Goal: Information Seeking & Learning: Learn about a topic

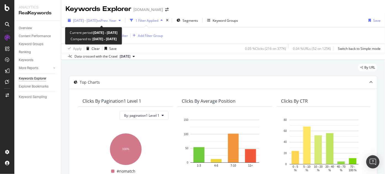
click at [123, 23] on div "[DATE] - [DATE] vs Prev. Year" at bounding box center [94, 20] width 57 height 8
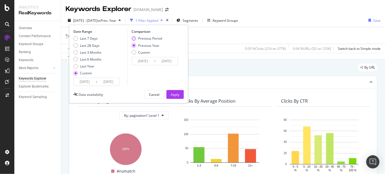
click at [143, 36] on div "Previous Period" at bounding box center [150, 38] width 24 height 5
type input "[DATE]"
click at [175, 92] on div "Apply" at bounding box center [175, 94] width 9 height 8
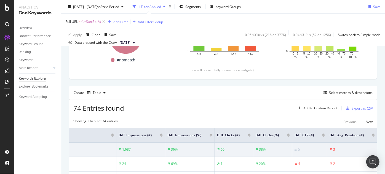
scroll to position [144, 0]
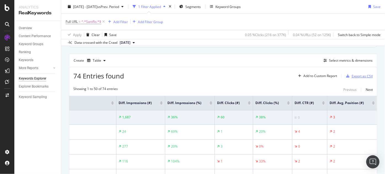
click at [349, 72] on div "Export as CSV" at bounding box center [358, 76] width 29 height 8
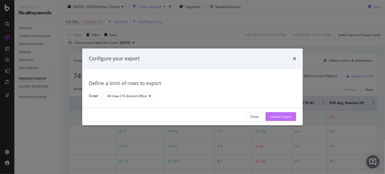
click at [280, 116] on div "Launch Export" at bounding box center [281, 116] width 22 height 5
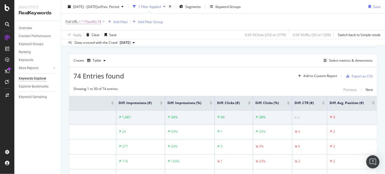
click at [85, 20] on span "^.*Saniflo.*$" at bounding box center [91, 22] width 20 height 8
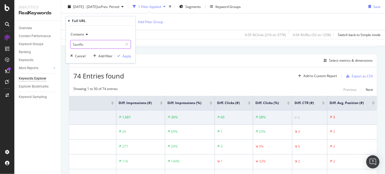
click at [87, 40] on input "Saniflo" at bounding box center [97, 44] width 52 height 9
type input "keyword"
click at [85, 56] on div "Cancel Add filter Apply" at bounding box center [99, 56] width 63 height 6
click at [82, 56] on div "Cancel" at bounding box center [80, 56] width 10 height 5
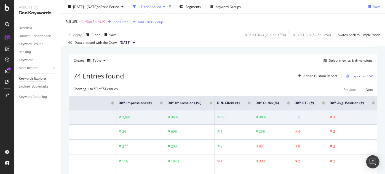
click at [103, 22] on icon at bounding box center [103, 22] width 5 height 6
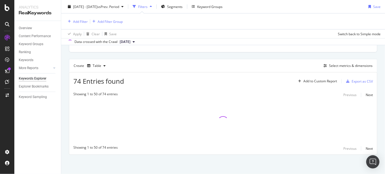
scroll to position [137, 0]
click at [75, 23] on div "Add Filter" at bounding box center [80, 21] width 15 height 5
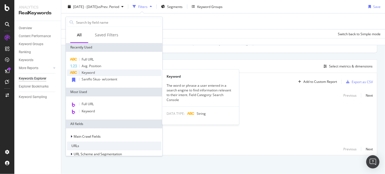
click at [103, 72] on div "Keyword" at bounding box center [114, 72] width 94 height 7
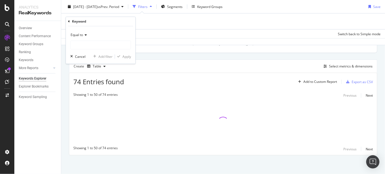
click at [78, 35] on span "Equal to" at bounding box center [77, 35] width 12 height 5
click at [79, 37] on div "Equal to" at bounding box center [100, 35] width 61 height 9
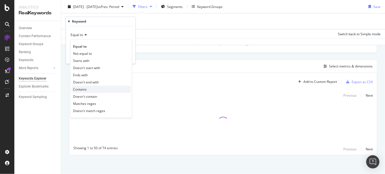
click at [83, 89] on span "Contains" at bounding box center [80, 89] width 14 height 5
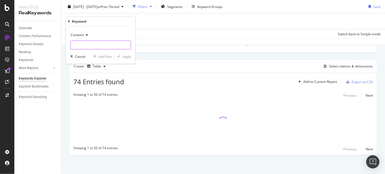
click at [89, 46] on input "text" at bounding box center [101, 45] width 60 height 9
type input "saniflo"
click at [125, 56] on div "Apply" at bounding box center [126, 56] width 9 height 5
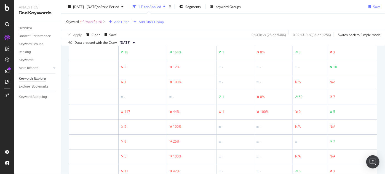
scroll to position [147, 0]
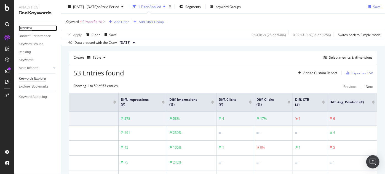
click at [31, 27] on div "Overview" at bounding box center [25, 28] width 13 height 6
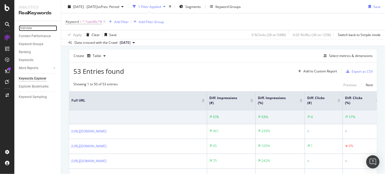
scroll to position [113, 0]
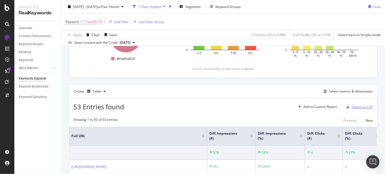
click at [351, 105] on div "Export as CSV" at bounding box center [361, 107] width 21 height 5
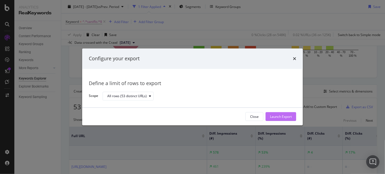
click at [285, 114] on div "Launch Export" at bounding box center [281, 116] width 22 height 5
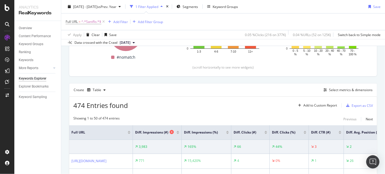
scroll to position [150, 0]
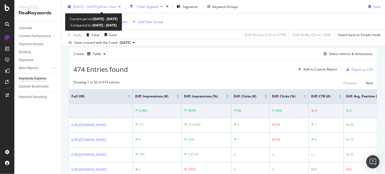
click at [116, 9] on span "vs Prev. Year" at bounding box center [106, 6] width 19 height 5
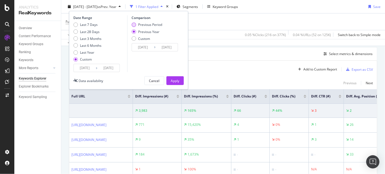
click at [138, 25] on div "Previous Period" at bounding box center [150, 24] width 24 height 5
type input "2025/05/11"
type input "2025/06/23"
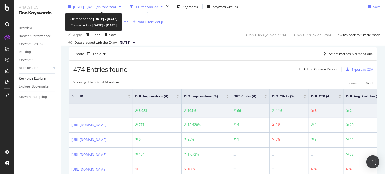
click at [116, 9] on div "2025 Jun. 24th - Aug. 6th vs Prev. Year" at bounding box center [94, 6] width 43 height 5
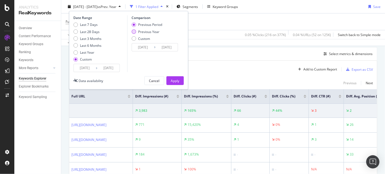
click at [138, 31] on div "Previous Year" at bounding box center [148, 31] width 21 height 5
type input "2024/06/25"
type input "2024/08/07"
click at [157, 83] on div "Cancel" at bounding box center [154, 81] width 10 height 8
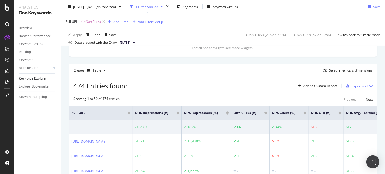
scroll to position [125, 0]
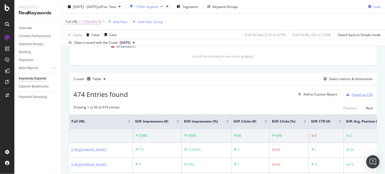
click at [349, 94] on div "button" at bounding box center [348, 94] width 8 height 3
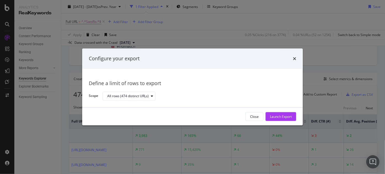
click at [286, 114] on div "Launch Export" at bounding box center [281, 117] width 22 height 8
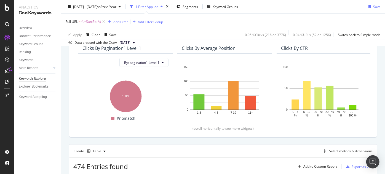
scroll to position [0, 0]
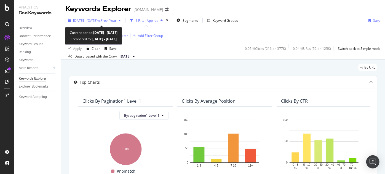
click at [112, 21] on span "vs Prev. Year" at bounding box center [106, 20] width 19 height 5
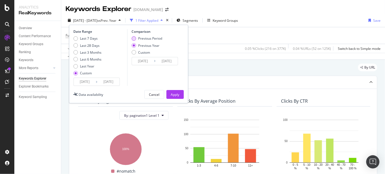
click at [140, 40] on div "Previous Period" at bounding box center [150, 38] width 24 height 5
type input "2025/05/11"
type input "2025/06/23"
click at [175, 93] on div "Apply" at bounding box center [175, 94] width 9 height 5
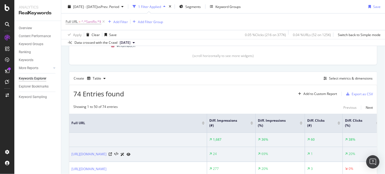
scroll to position [125, 0]
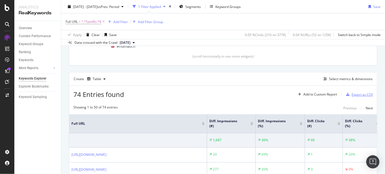
click at [351, 92] on div "Export as CSV" at bounding box center [361, 94] width 21 height 5
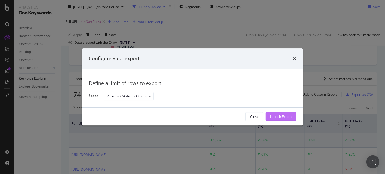
click at [291, 114] on div "Launch Export" at bounding box center [281, 116] width 22 height 5
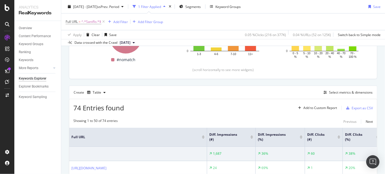
scroll to position [100, 0]
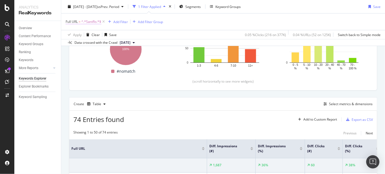
click at [87, 23] on span "^.*Saniflo.*$" at bounding box center [91, 22] width 20 height 8
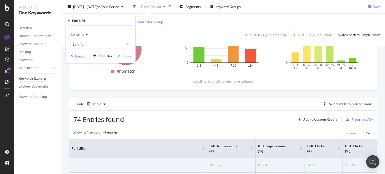
click at [83, 55] on div "Cancel" at bounding box center [80, 56] width 10 height 5
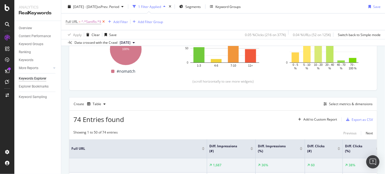
click at [103, 22] on icon at bounding box center [103, 22] width 5 height 6
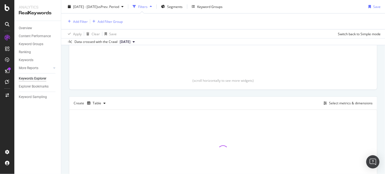
scroll to position [99, 0]
click at [85, 22] on div "Add Filter" at bounding box center [80, 21] width 15 height 5
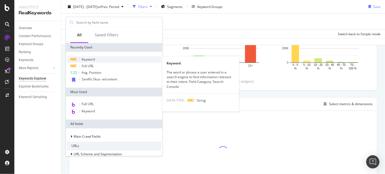
click at [91, 60] on span "Keyword" at bounding box center [88, 59] width 13 height 5
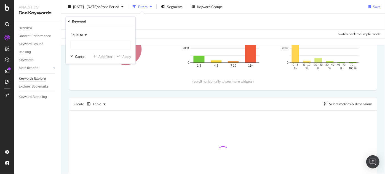
click at [84, 36] on icon at bounding box center [85, 35] width 4 height 3
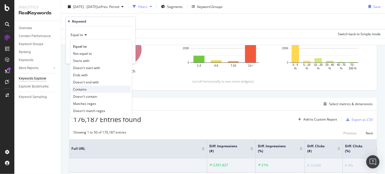
click at [85, 87] on span "Contains" at bounding box center [80, 89] width 14 height 5
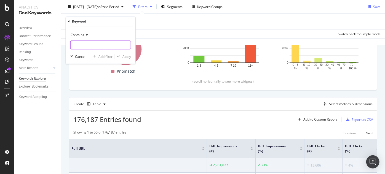
drag, startPoint x: 92, startPoint y: 44, endPoint x: 90, endPoint y: 40, distance: 4.4
click at [92, 45] on input "text" at bounding box center [101, 45] width 60 height 9
type input "Saniflo"
click at [129, 55] on div "Apply" at bounding box center [126, 56] width 9 height 5
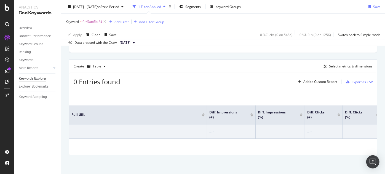
scroll to position [88, 0]
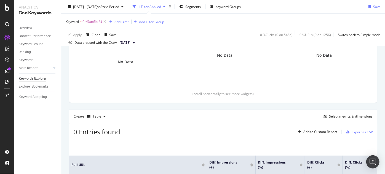
click at [92, 22] on span "^.*Saniflo.*$" at bounding box center [92, 22] width 20 height 8
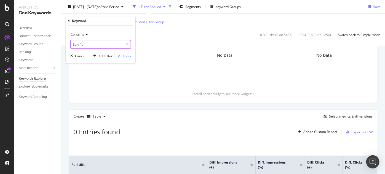
click at [73, 44] on input "Saniflo" at bounding box center [97, 44] width 52 height 9
click at [75, 42] on input "Saniflo" at bounding box center [97, 44] width 52 height 9
type input "saniflo"
click at [125, 55] on div "Apply" at bounding box center [126, 56] width 9 height 5
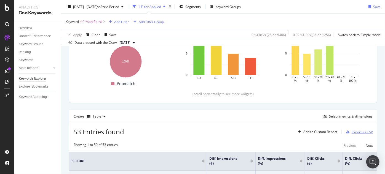
click at [358, 130] on div "Export as CSV" at bounding box center [361, 132] width 21 height 5
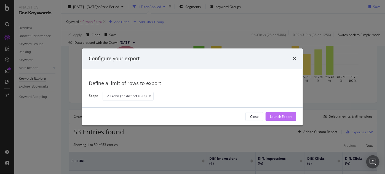
click at [294, 116] on button "Launch Export" at bounding box center [280, 116] width 31 height 9
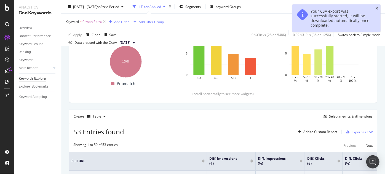
click at [376, 9] on icon "close toast" at bounding box center [376, 9] width 3 height 4
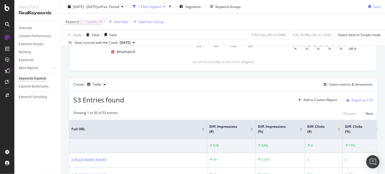
scroll to position [150, 0]
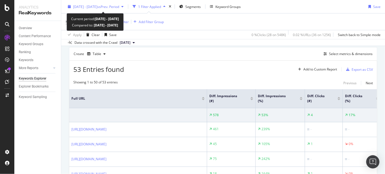
click at [119, 8] on span "vs Prev. Period" at bounding box center [108, 6] width 22 height 5
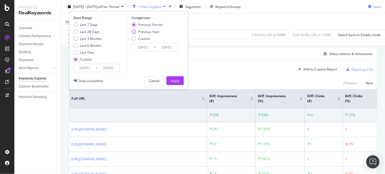
click at [142, 32] on div "Previous Year" at bounding box center [148, 31] width 21 height 5
type input "2024/06/25"
type input "2024/08/07"
click at [172, 78] on div "Apply" at bounding box center [175, 80] width 9 height 5
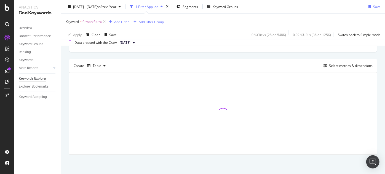
scroll to position [138, 0]
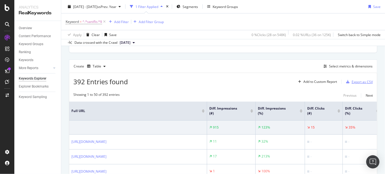
click at [352, 81] on div "Export as CSV" at bounding box center [361, 82] width 21 height 5
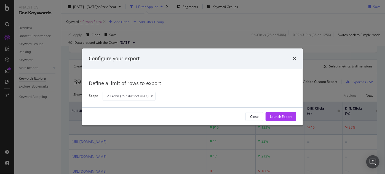
click at [281, 115] on div "Launch Export" at bounding box center [281, 116] width 22 height 5
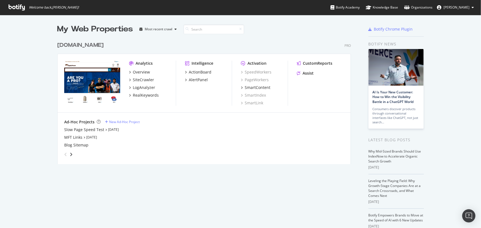
scroll to position [126, 295]
click at [104, 43] on div "[DOMAIN_NAME]" at bounding box center [80, 45] width 46 height 8
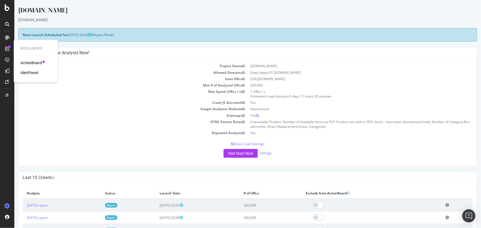
click at [23, 62] on div "ActionBoard" at bounding box center [30, 63] width 21 height 6
